Goal: Transaction & Acquisition: Subscribe to service/newsletter

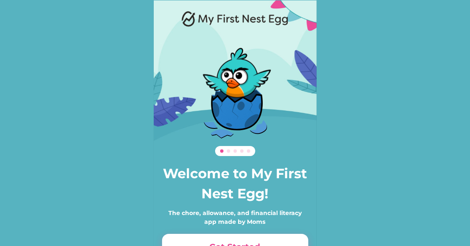
scroll to position [57, 0]
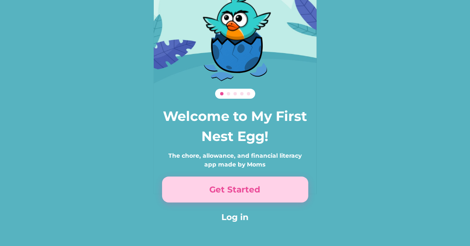
click at [249, 184] on button "Get Started" at bounding box center [235, 189] width 146 height 26
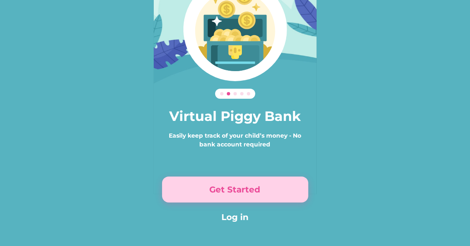
click at [249, 184] on button "Get Started" at bounding box center [235, 189] width 146 height 26
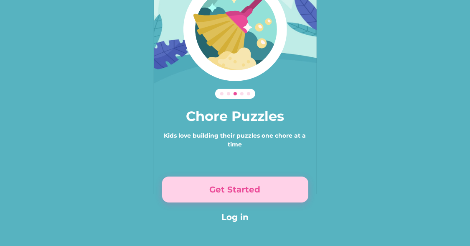
click at [249, 184] on button "Get Started" at bounding box center [235, 189] width 146 height 26
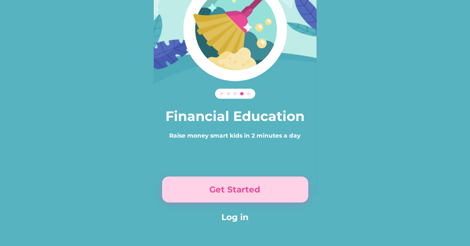
click at [249, 184] on button "Get Started" at bounding box center [235, 189] width 146 height 26
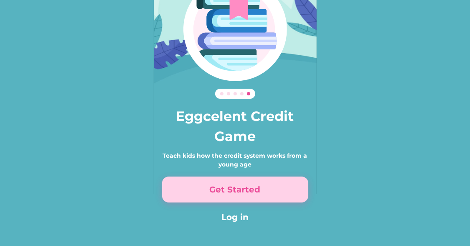
click at [249, 184] on button "Get Started" at bounding box center [235, 189] width 146 height 26
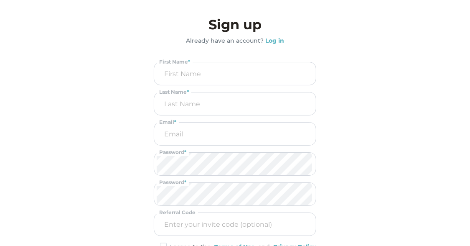
click at [223, 70] on input "input" at bounding box center [235, 73] width 157 height 23
type input "[PERSON_NAME]"
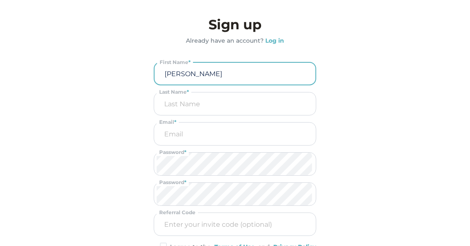
type input "B"
click at [189, 138] on input "email" at bounding box center [235, 133] width 157 height 23
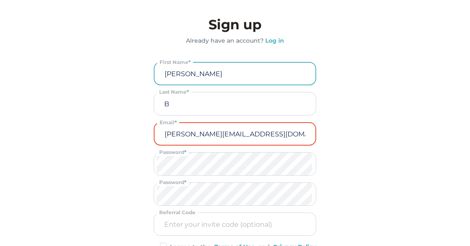
type input "[PERSON_NAME][EMAIL_ADDRESS][DOMAIN_NAME]"
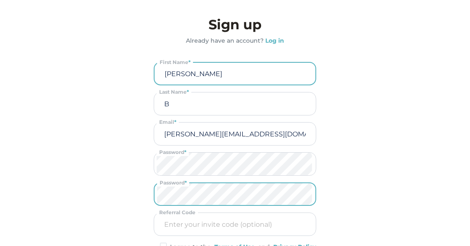
scroll to position [106, 0]
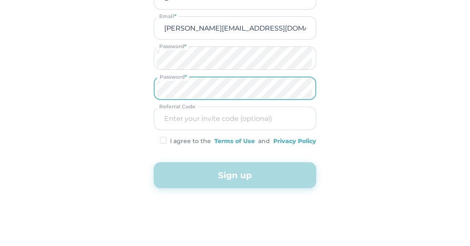
click at [165, 142] on img at bounding box center [163, 140] width 7 height 7
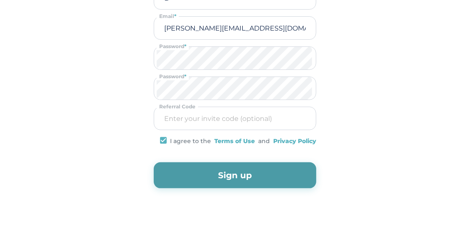
click at [188, 179] on button "Sign up" at bounding box center [235, 175] width 163 height 26
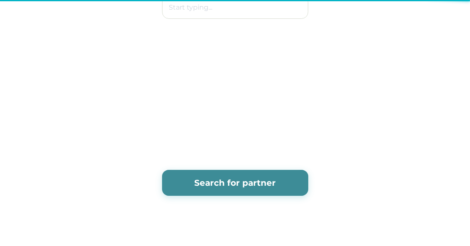
scroll to position [0, 0]
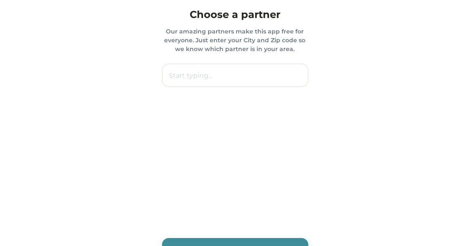
click at [231, 74] on input "text" at bounding box center [235, 75] width 146 height 23
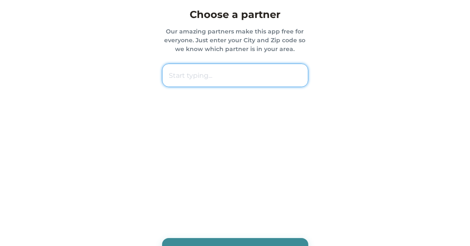
paste input "44905 [GEOGRAPHIC_DATA]"
type input "44905 [GEOGRAPHIC_DATA]"
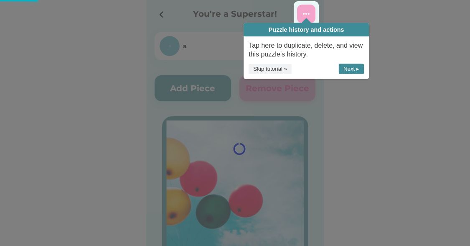
click at [341, 130] on icon at bounding box center [235, 123] width 470 height 246
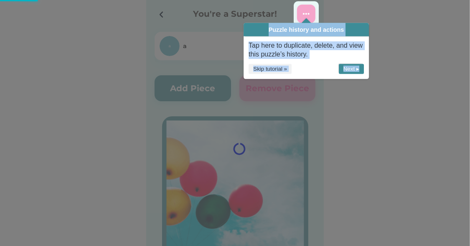
click at [341, 130] on icon at bounding box center [235, 123] width 470 height 246
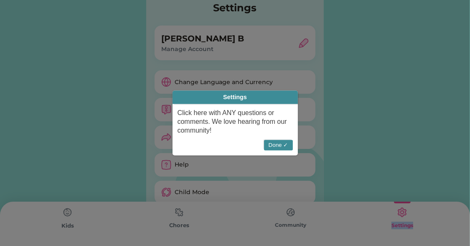
click at [285, 147] on button "Done ✓" at bounding box center [278, 145] width 29 height 10
click at [0, 0] on div "a ACCOUNT TOTAL $0.00" at bounding box center [0, 0] width 0 height 0
